Goal: Check status: Check status

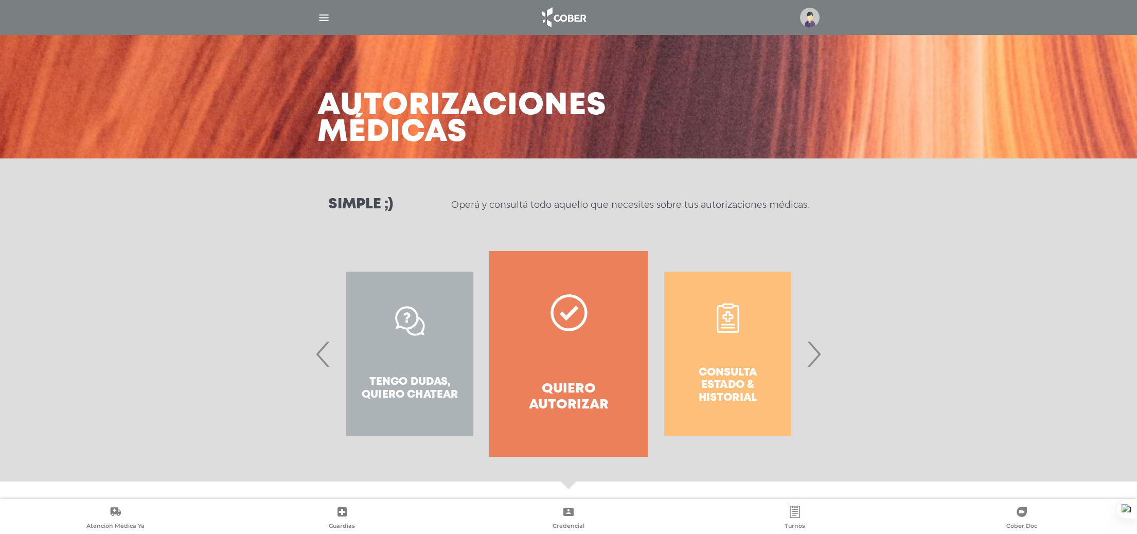
drag, startPoint x: 0, startPoint y: 0, endPoint x: 560, endPoint y: 336, distance: 652.8
click at [560, 336] on link "Quiero autorizar" at bounding box center [568, 354] width 159 height 206
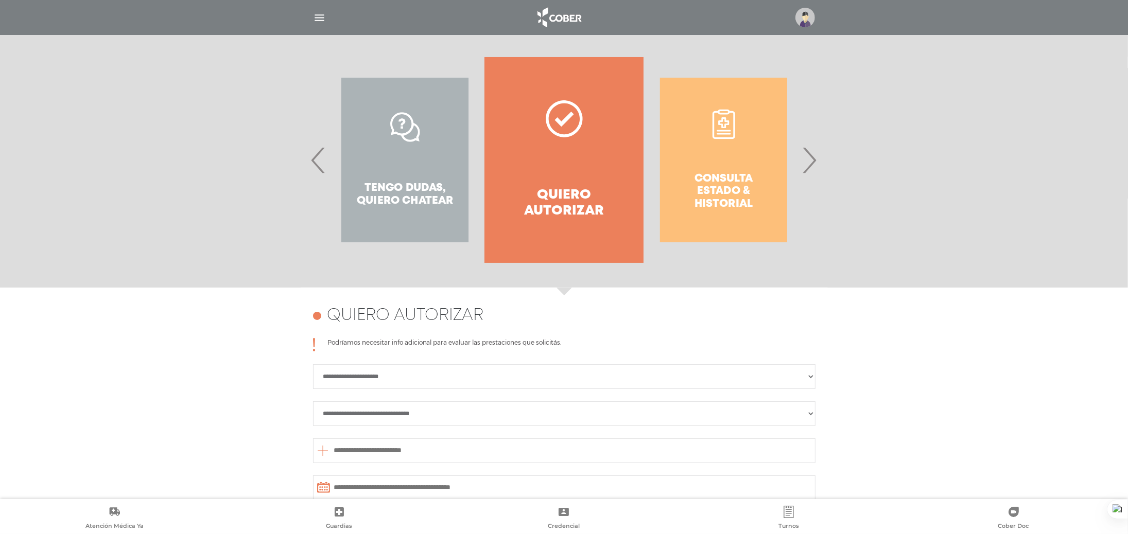
scroll to position [189, 0]
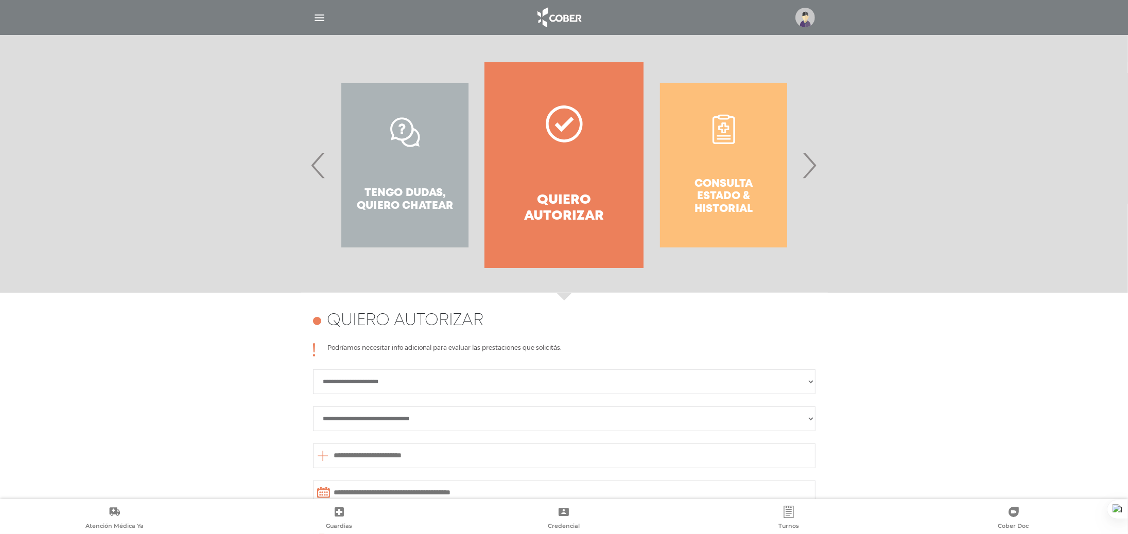
click at [758, 189] on div "Consulta estado & historial" at bounding box center [723, 165] width 159 height 206
click at [812, 173] on span "›" at bounding box center [809, 165] width 20 height 56
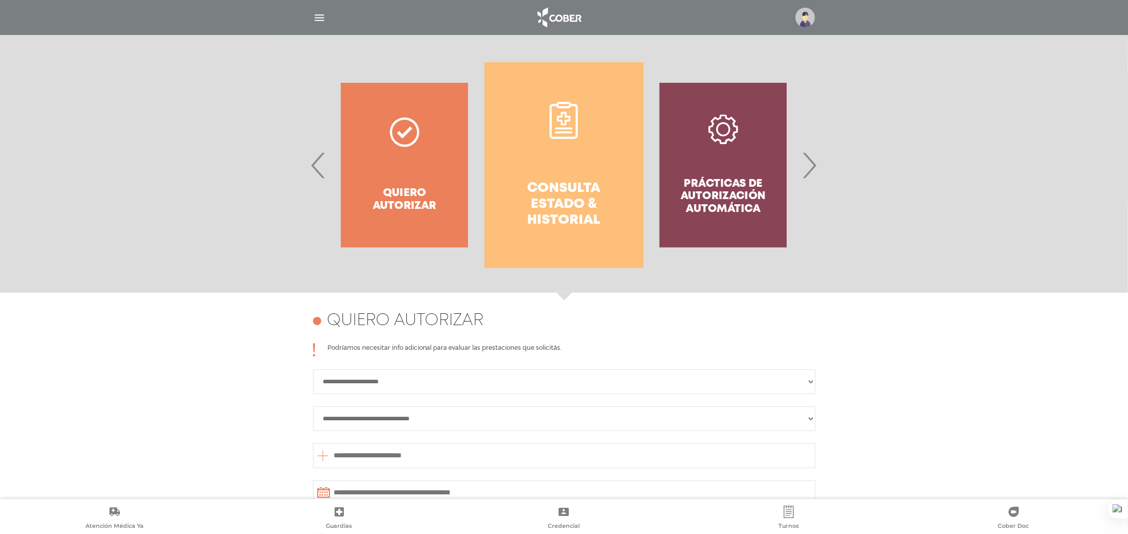
click at [520, 201] on h4 "Consulta estado & historial" at bounding box center [564, 205] width 122 height 48
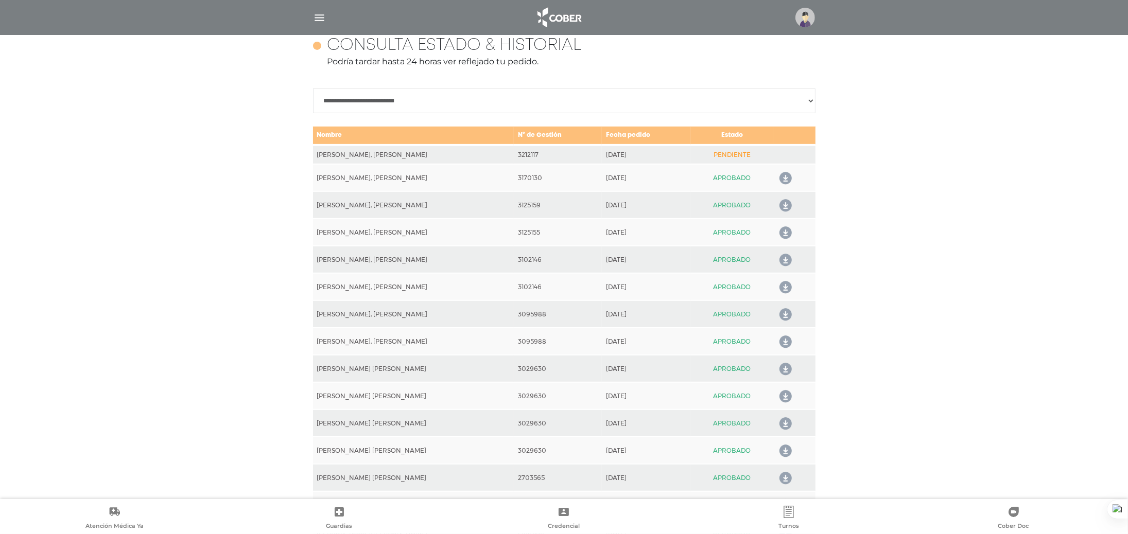
scroll to position [456, 0]
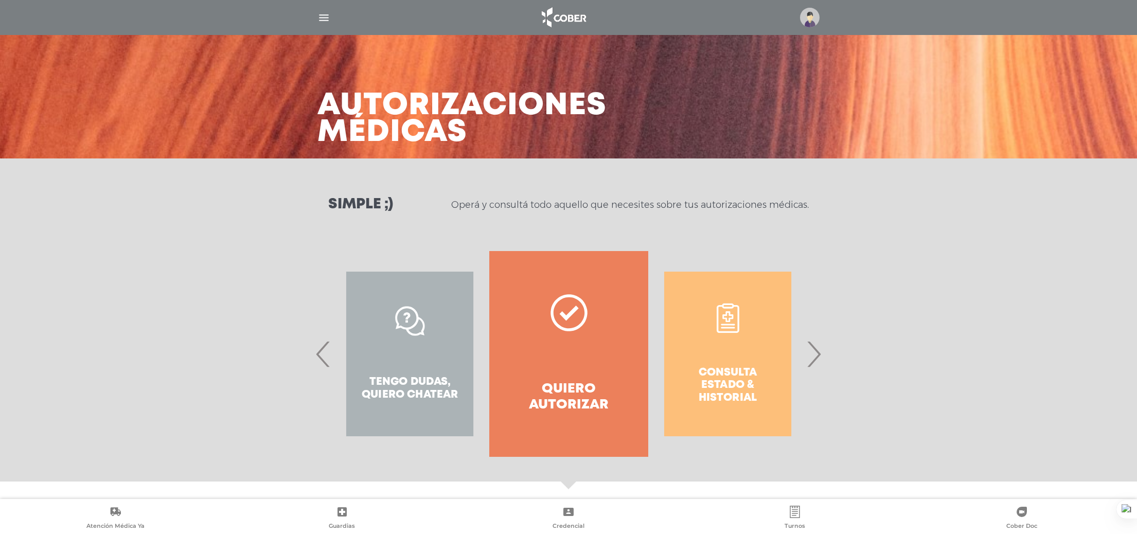
click at [808, 356] on span "›" at bounding box center [814, 354] width 20 height 56
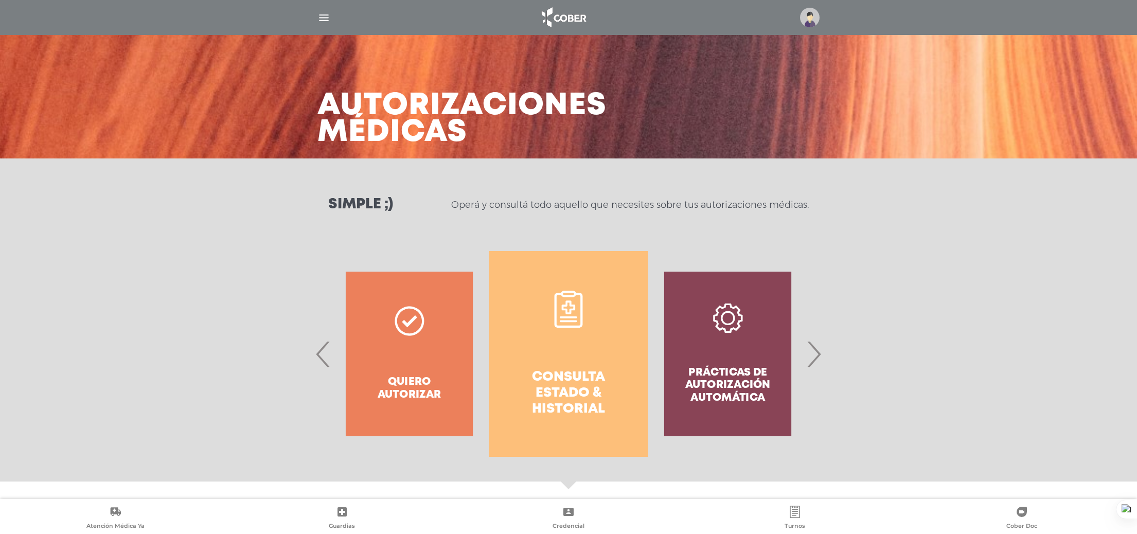
click at [603, 374] on h4 "Consulta estado & historial" at bounding box center [568, 394] width 122 height 48
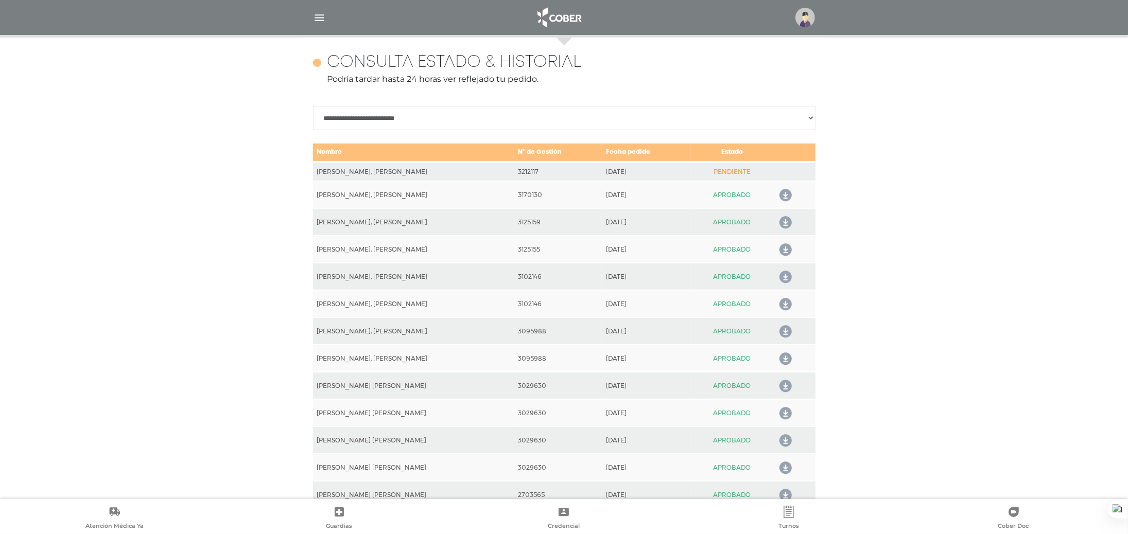
scroll to position [456, 0]
